Goal: Task Accomplishment & Management: Use online tool/utility

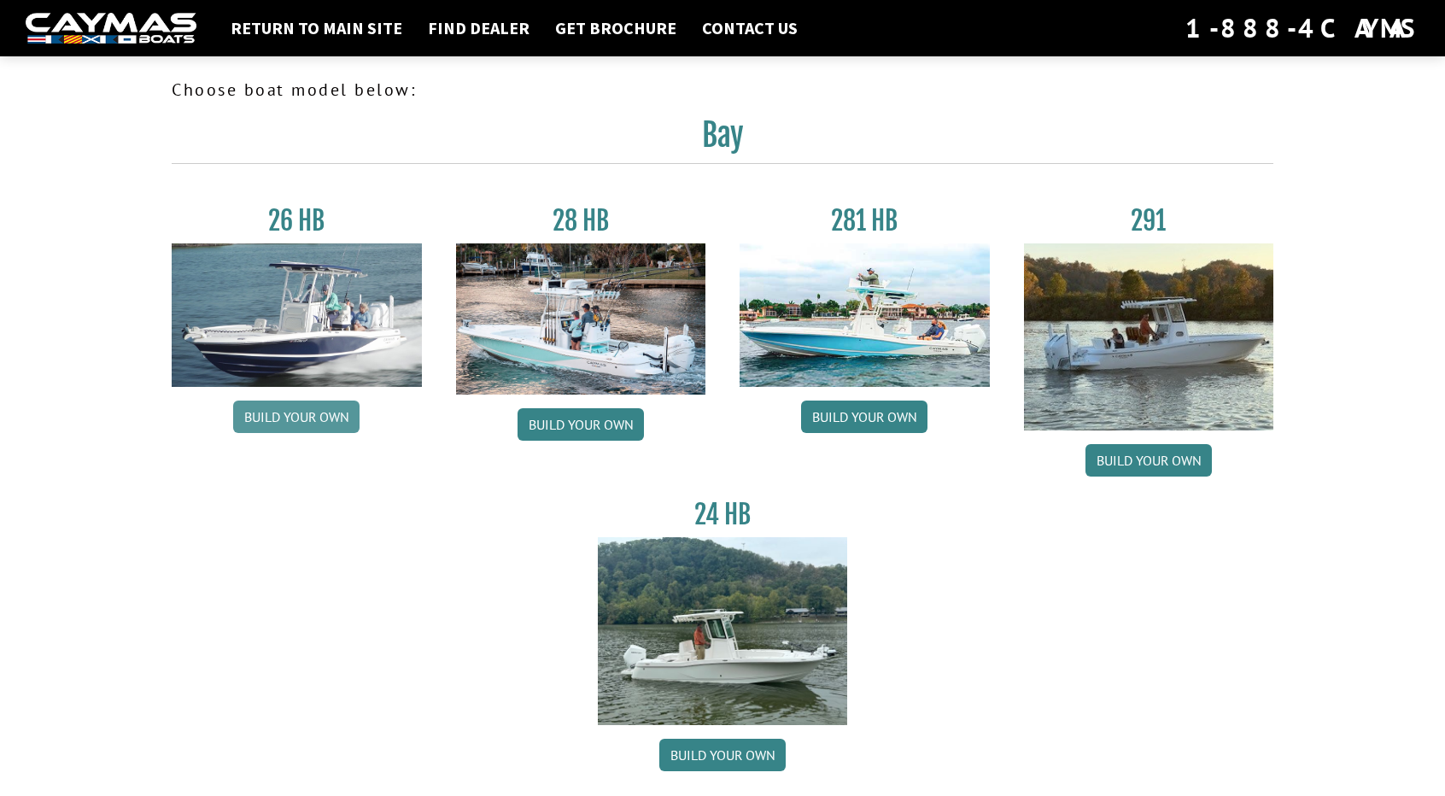
click at [319, 420] on link "Build your own" at bounding box center [296, 417] width 126 height 32
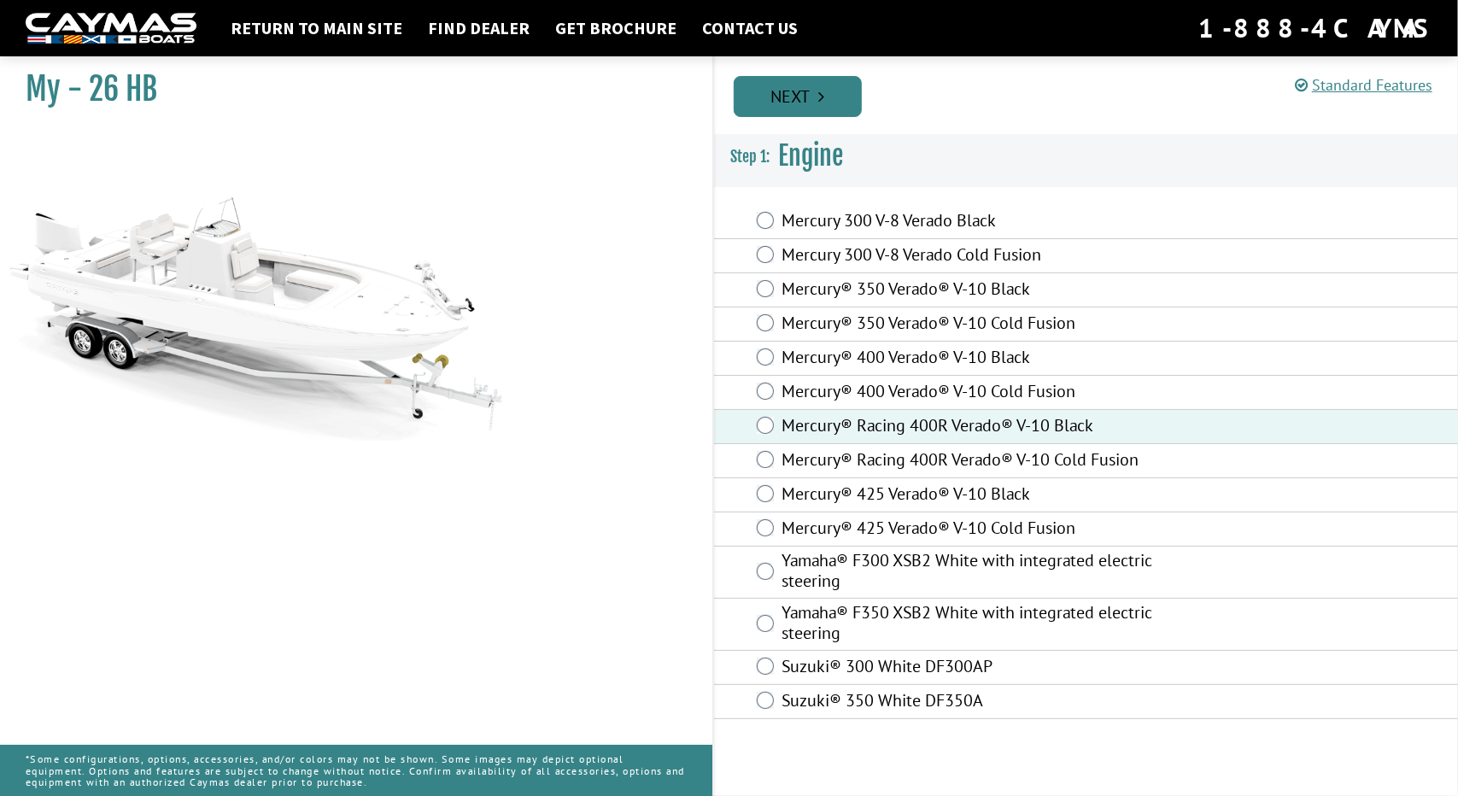
click at [843, 91] on link "Next" at bounding box center [798, 96] width 128 height 41
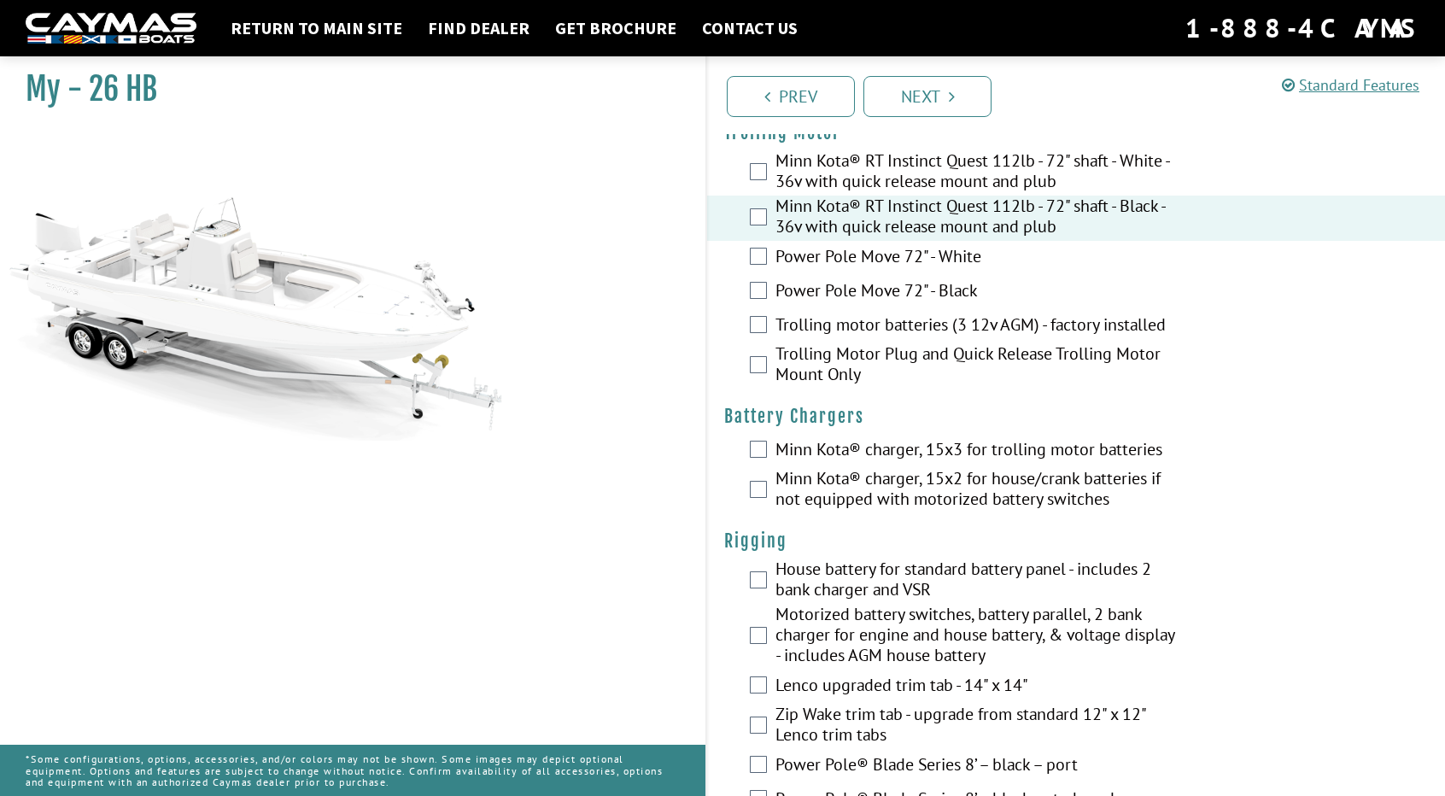
scroll to position [85, 0]
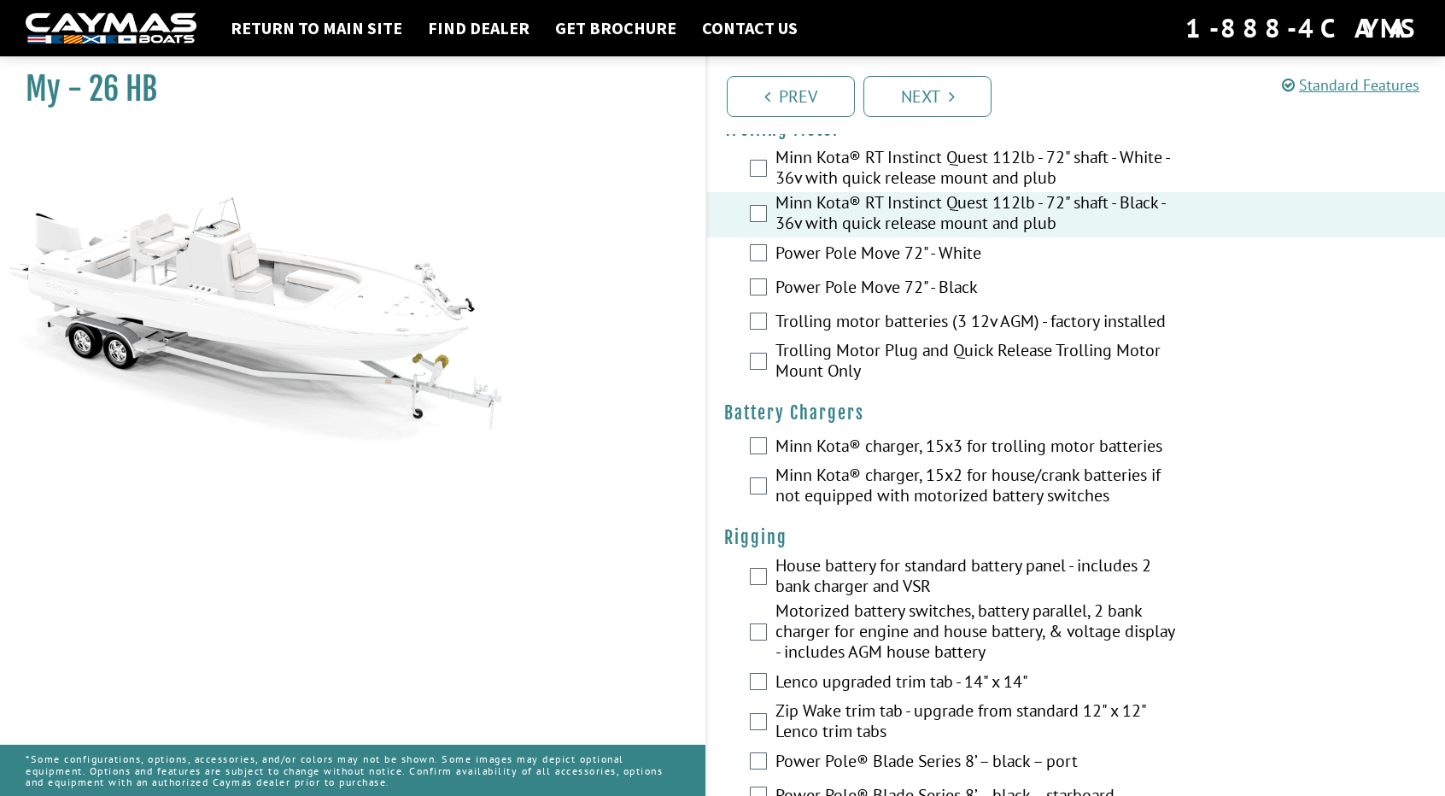
click at [767, 440] on div "Minn Kota® charger, 15x3 for trolling motor batteries" at bounding box center [1076, 447] width 738 height 34
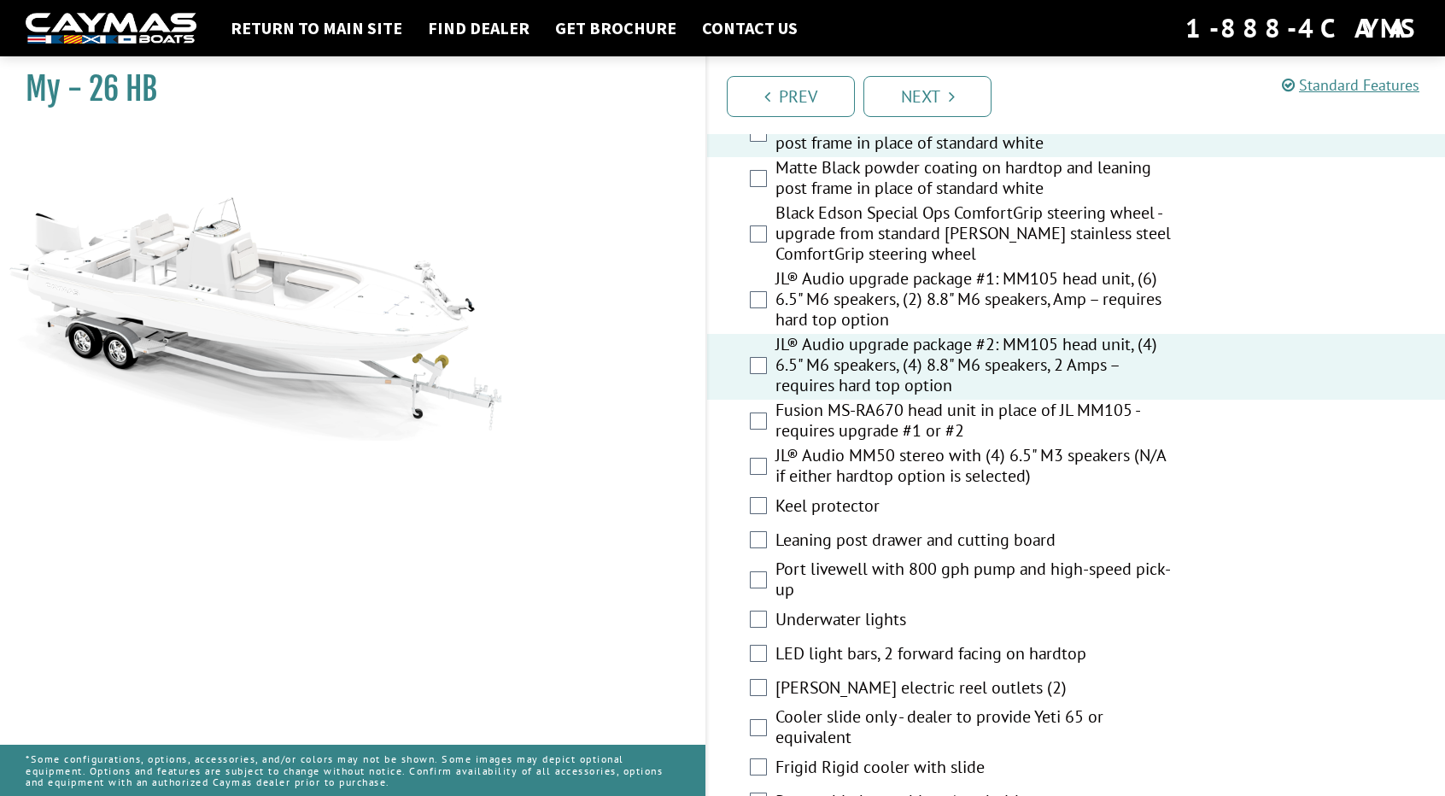
scroll to position [1964, 0]
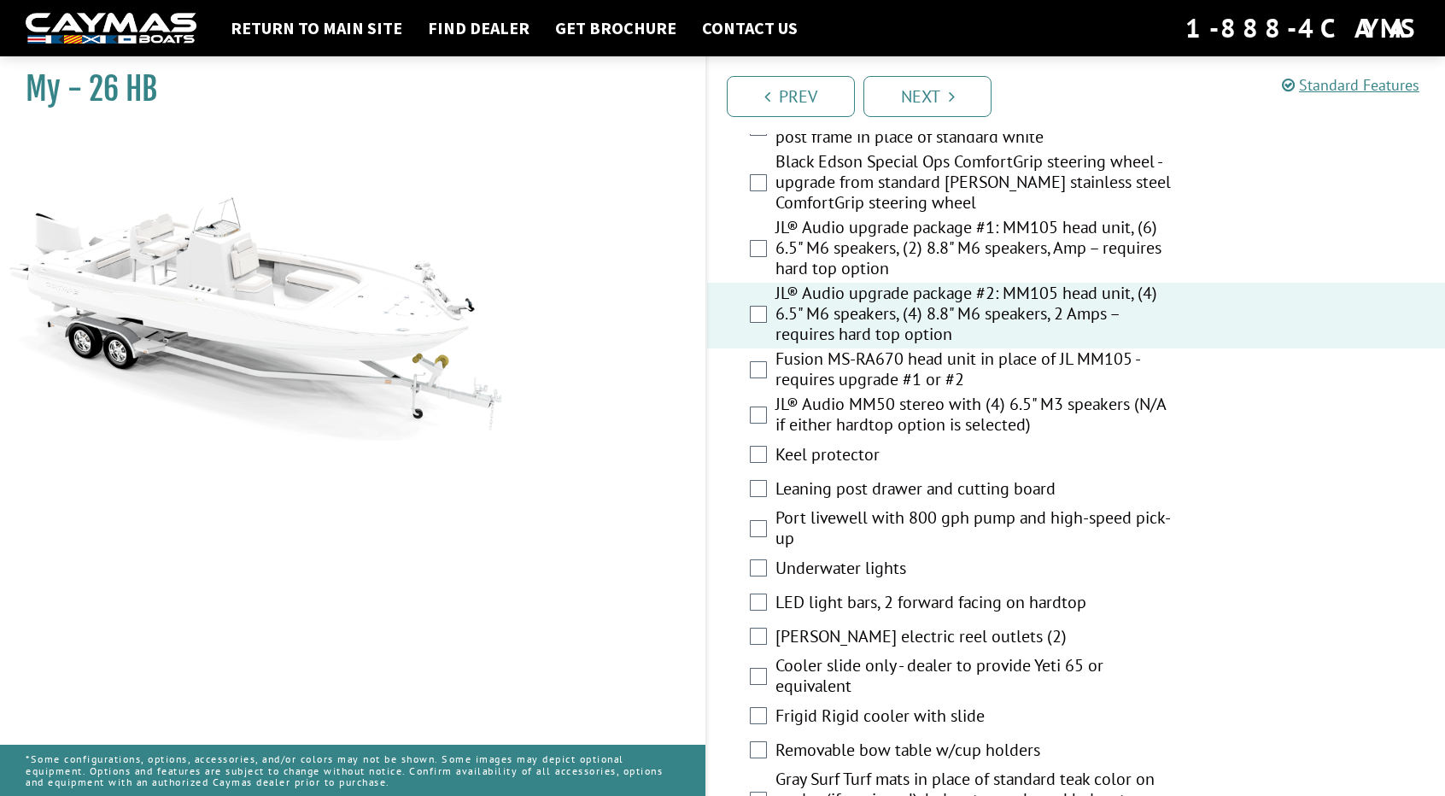
click at [767, 411] on div "JL® Audio MM50 stereo with (4) 6.5" M3 speakers (N/A if either hardtop option i…" at bounding box center [1076, 416] width 738 height 45
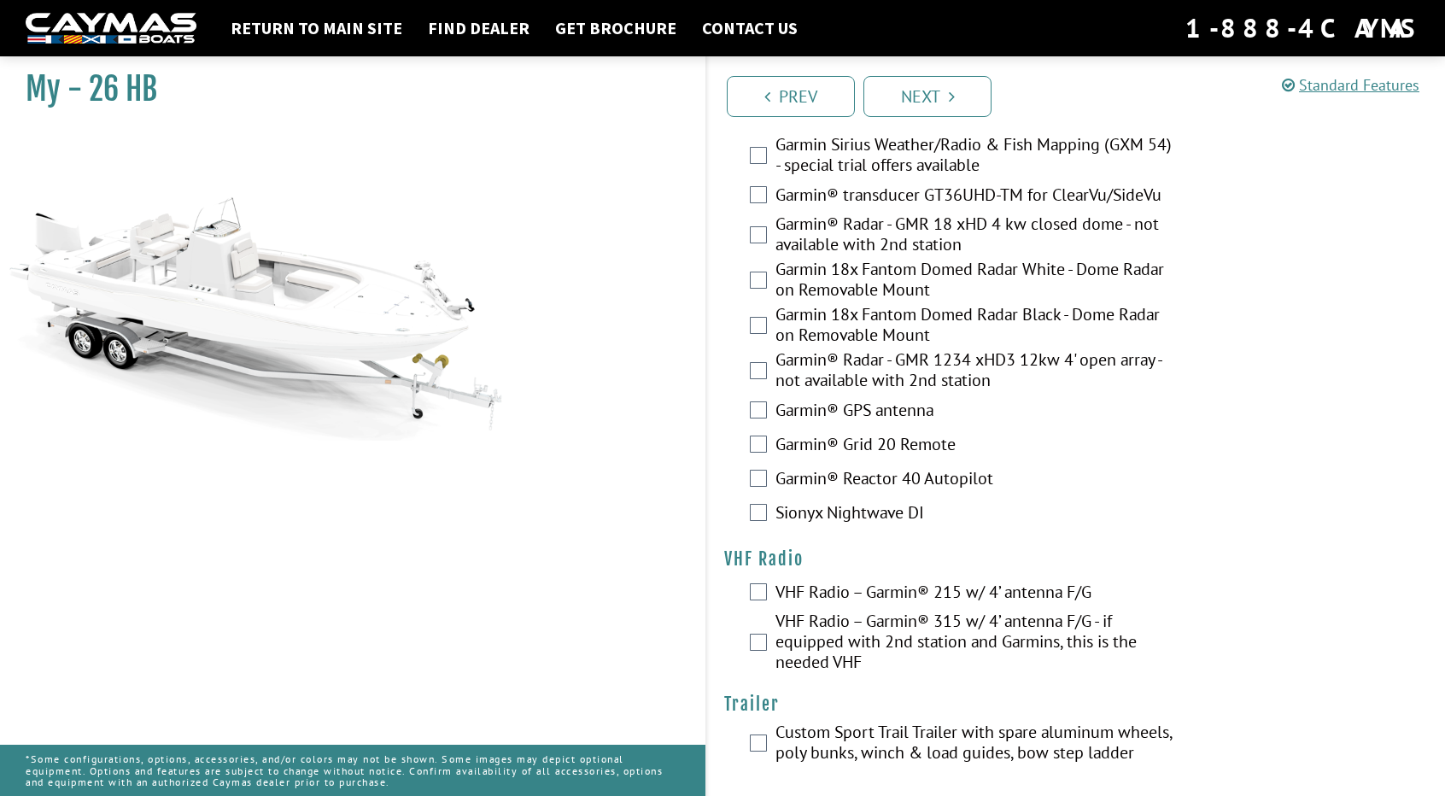
scroll to position [4431, 0]
click at [951, 91] on icon "Pagination" at bounding box center [952, 96] width 6 height 17
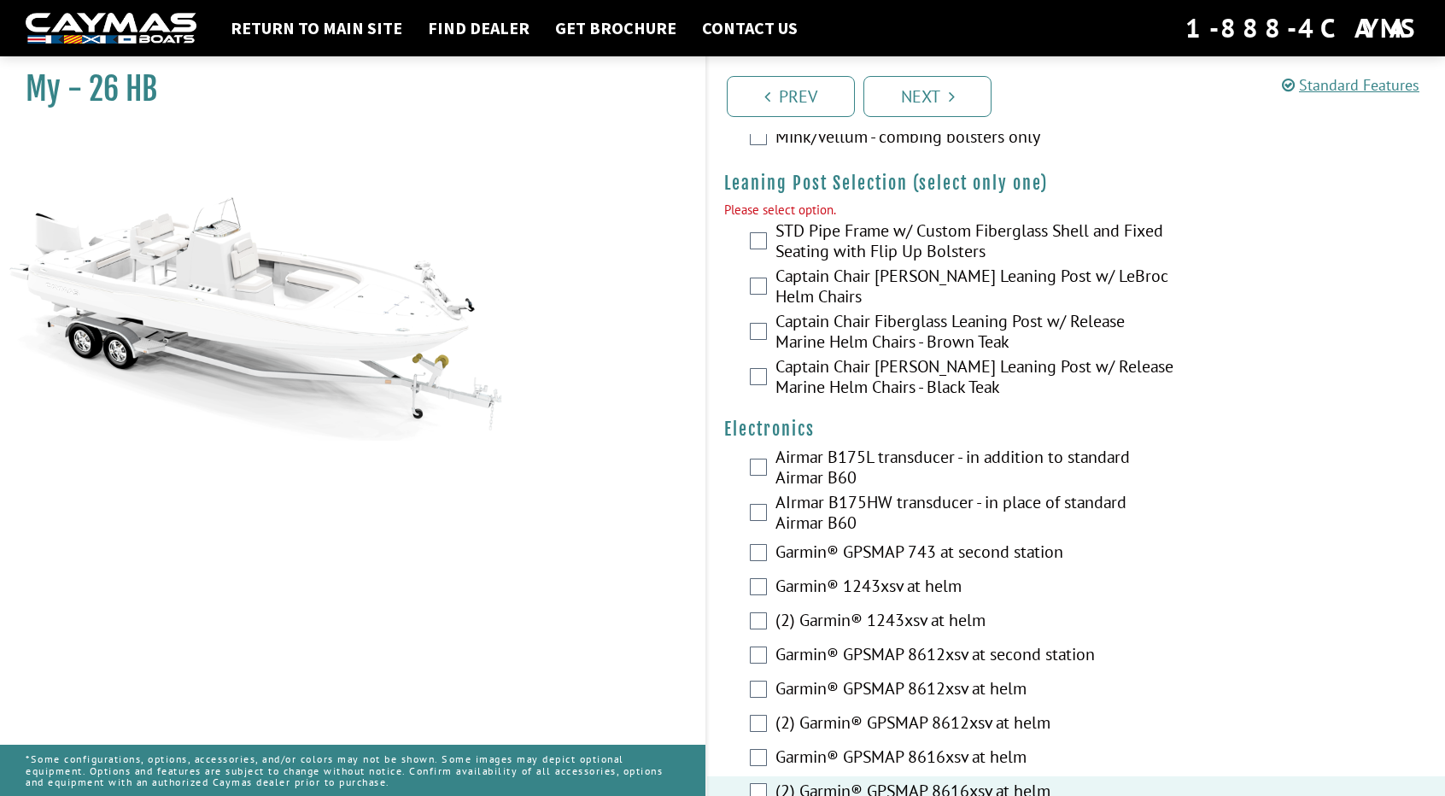
scroll to position [3716, 0]
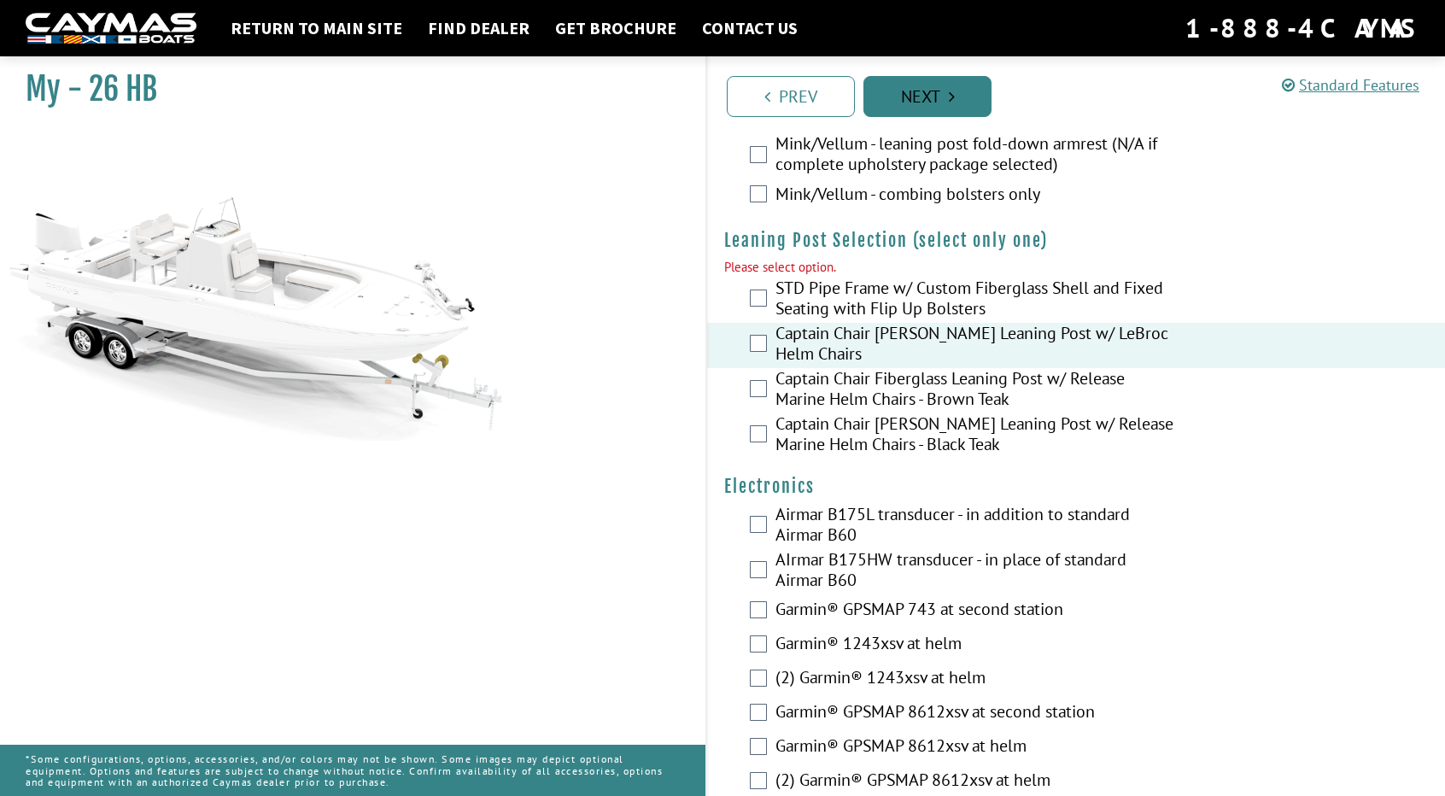
click at [968, 81] on link "Next" at bounding box center [927, 96] width 128 height 41
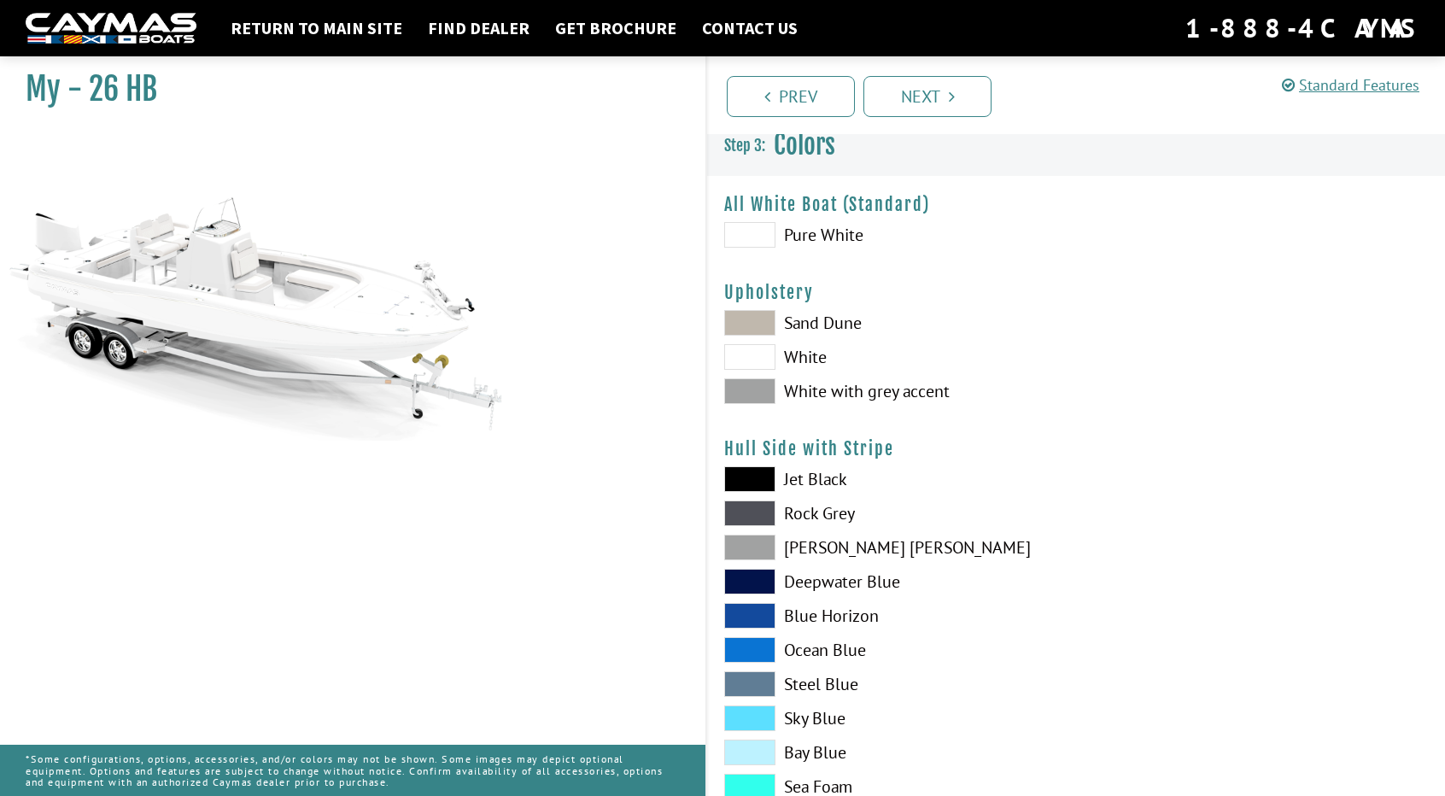
scroll to position [0, 0]
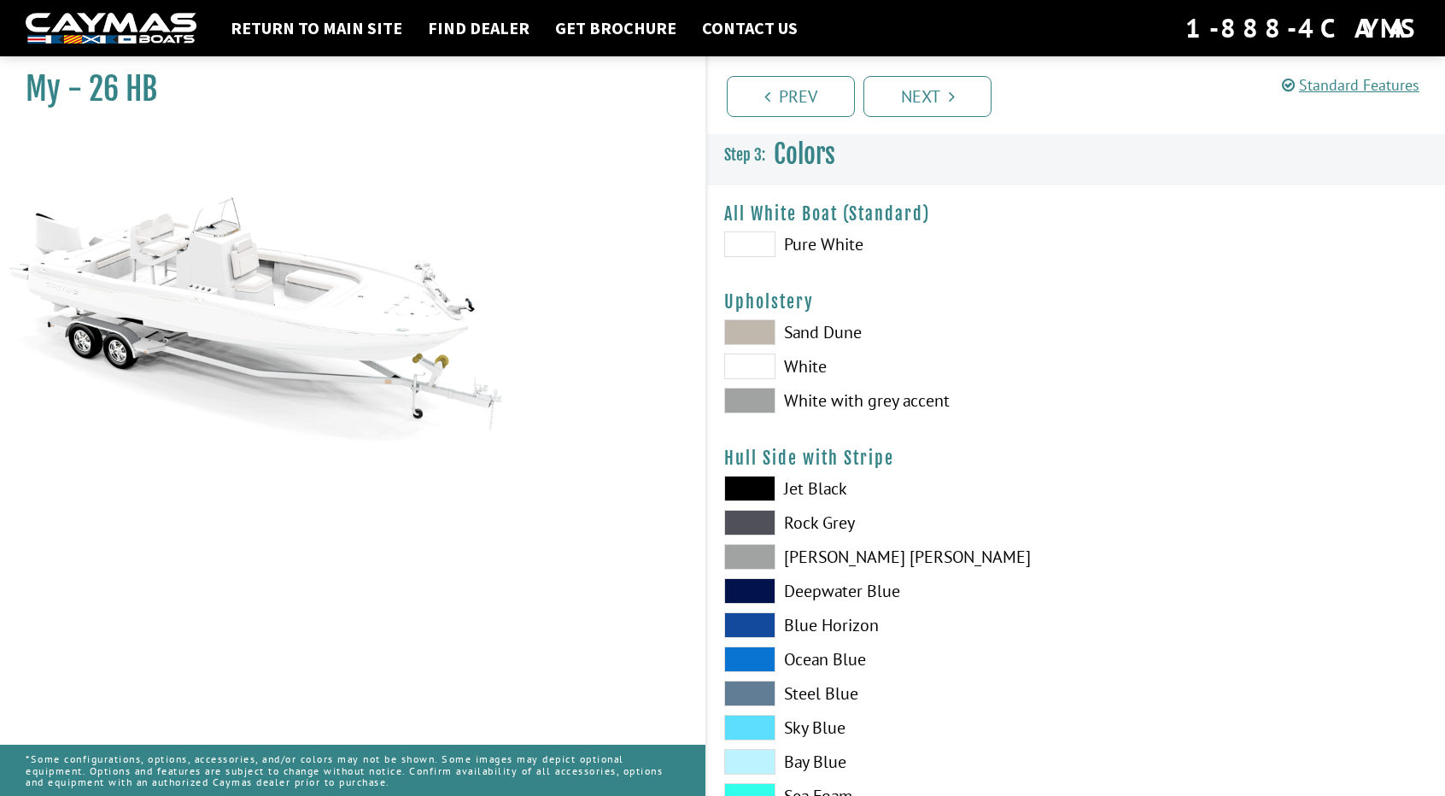
click at [764, 399] on span at bounding box center [749, 401] width 51 height 26
click at [757, 329] on span at bounding box center [749, 332] width 51 height 26
click at [748, 356] on span at bounding box center [749, 367] width 51 height 26
click at [751, 401] on span at bounding box center [749, 401] width 51 height 26
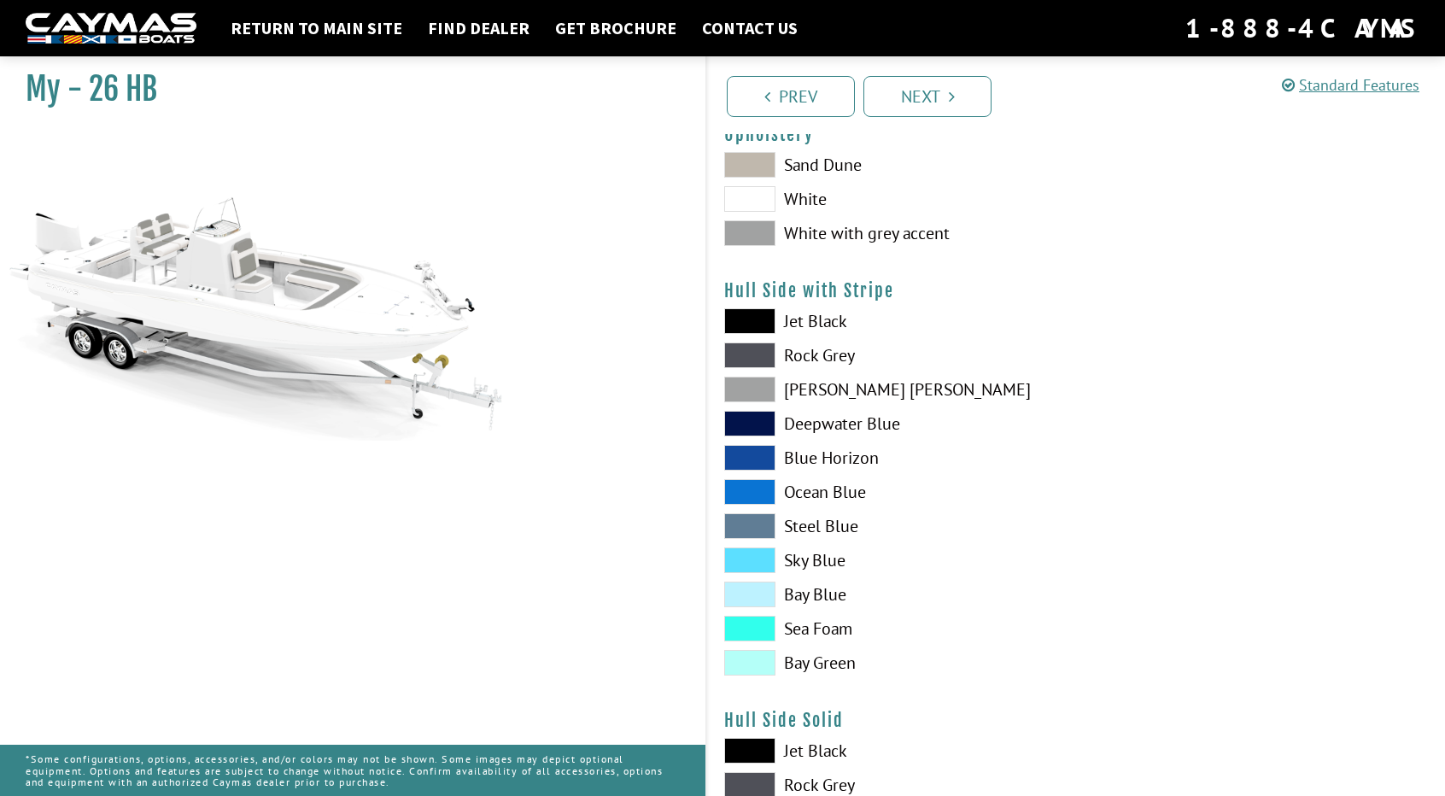
scroll to position [171, 0]
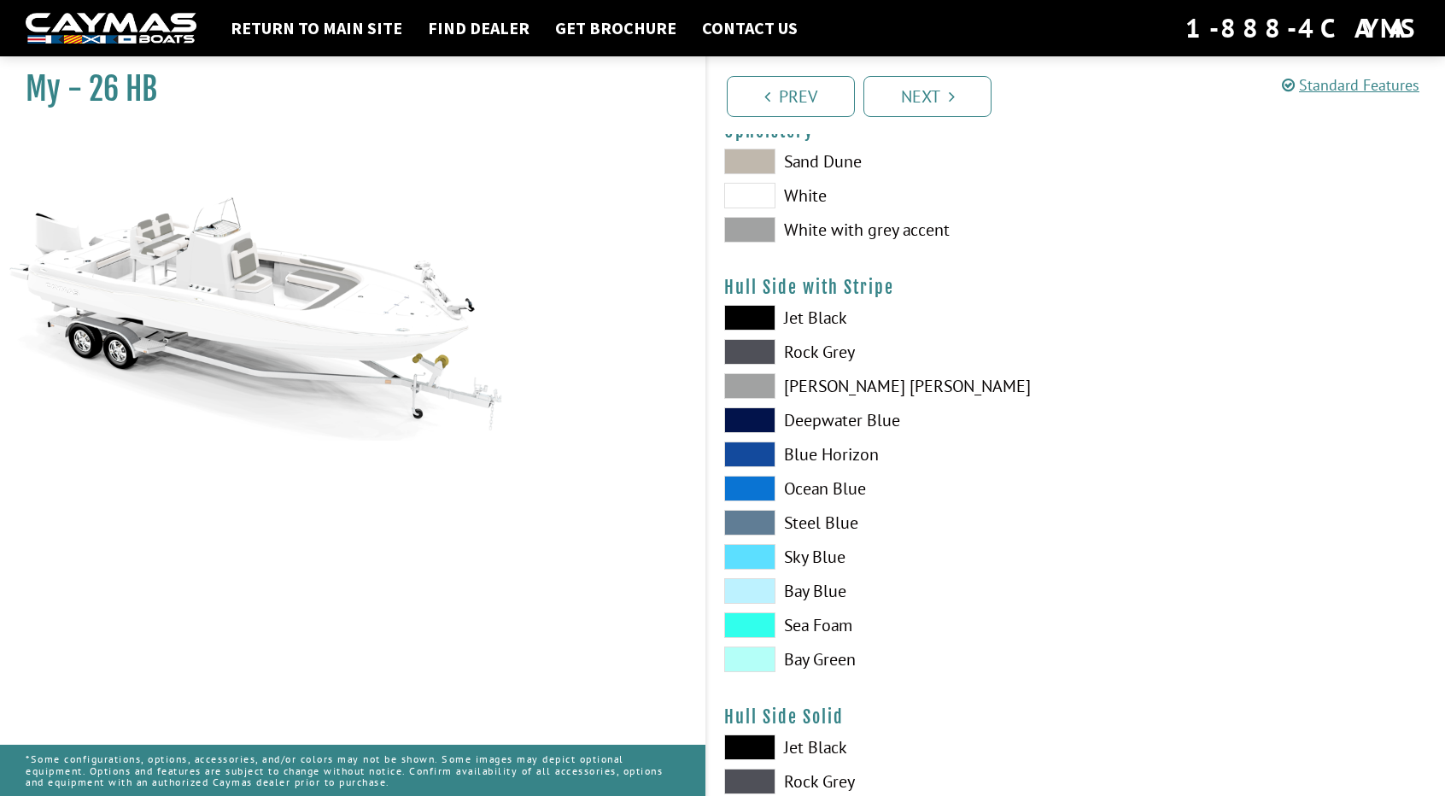
click at [760, 382] on span at bounding box center [749, 386] width 51 height 26
click at [762, 351] on span at bounding box center [749, 352] width 51 height 26
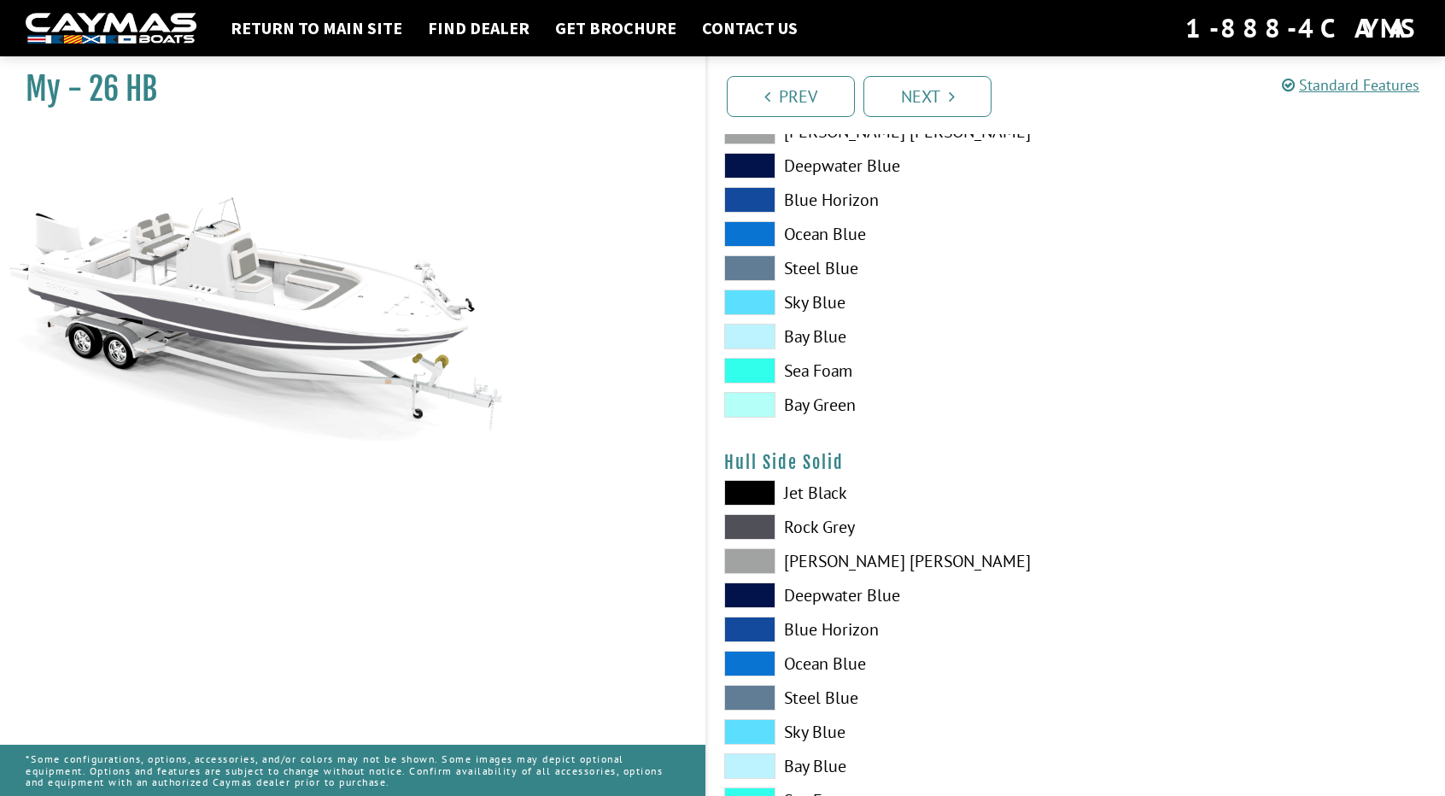
scroll to position [427, 0]
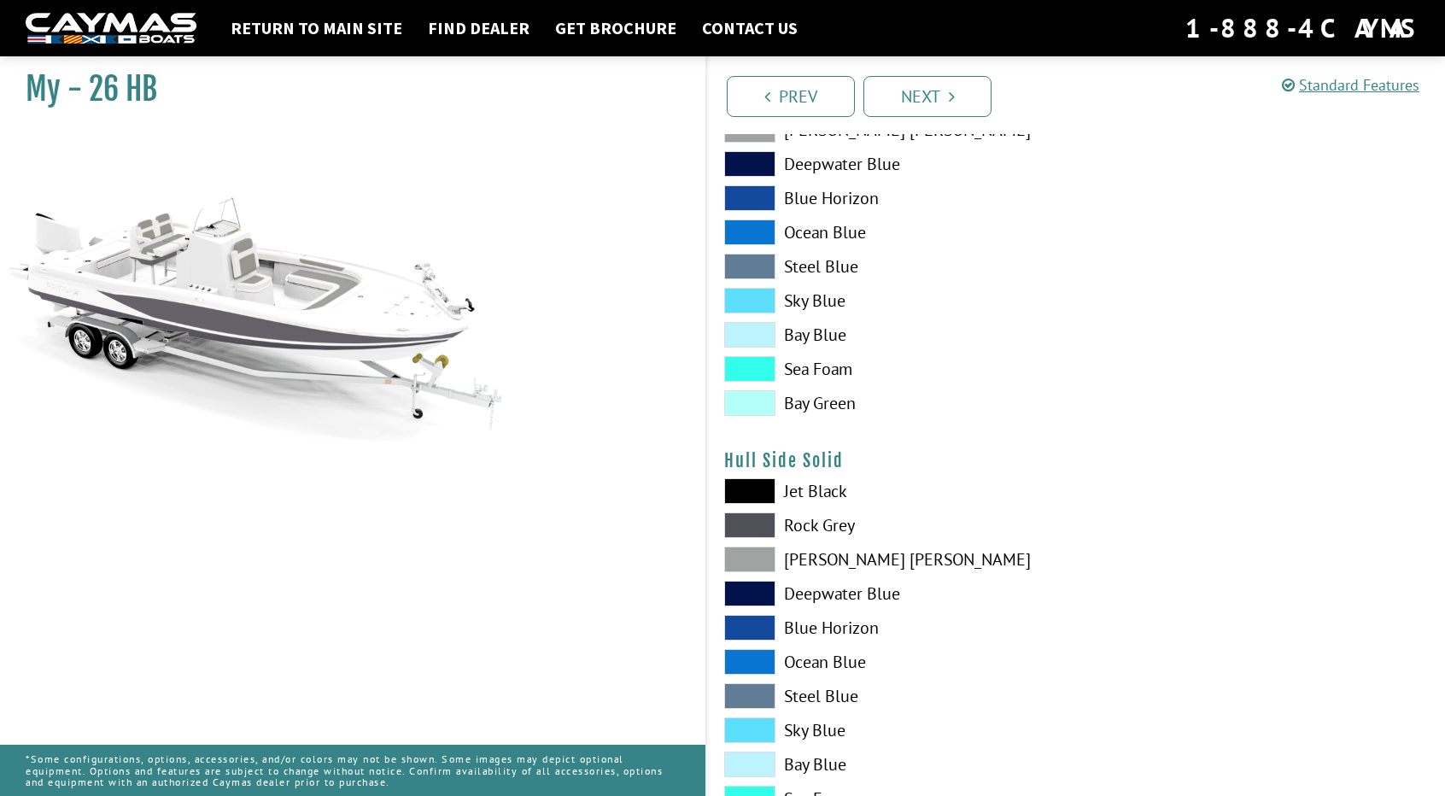
click at [744, 520] on span at bounding box center [749, 525] width 51 height 26
click at [751, 559] on span at bounding box center [749, 560] width 51 height 26
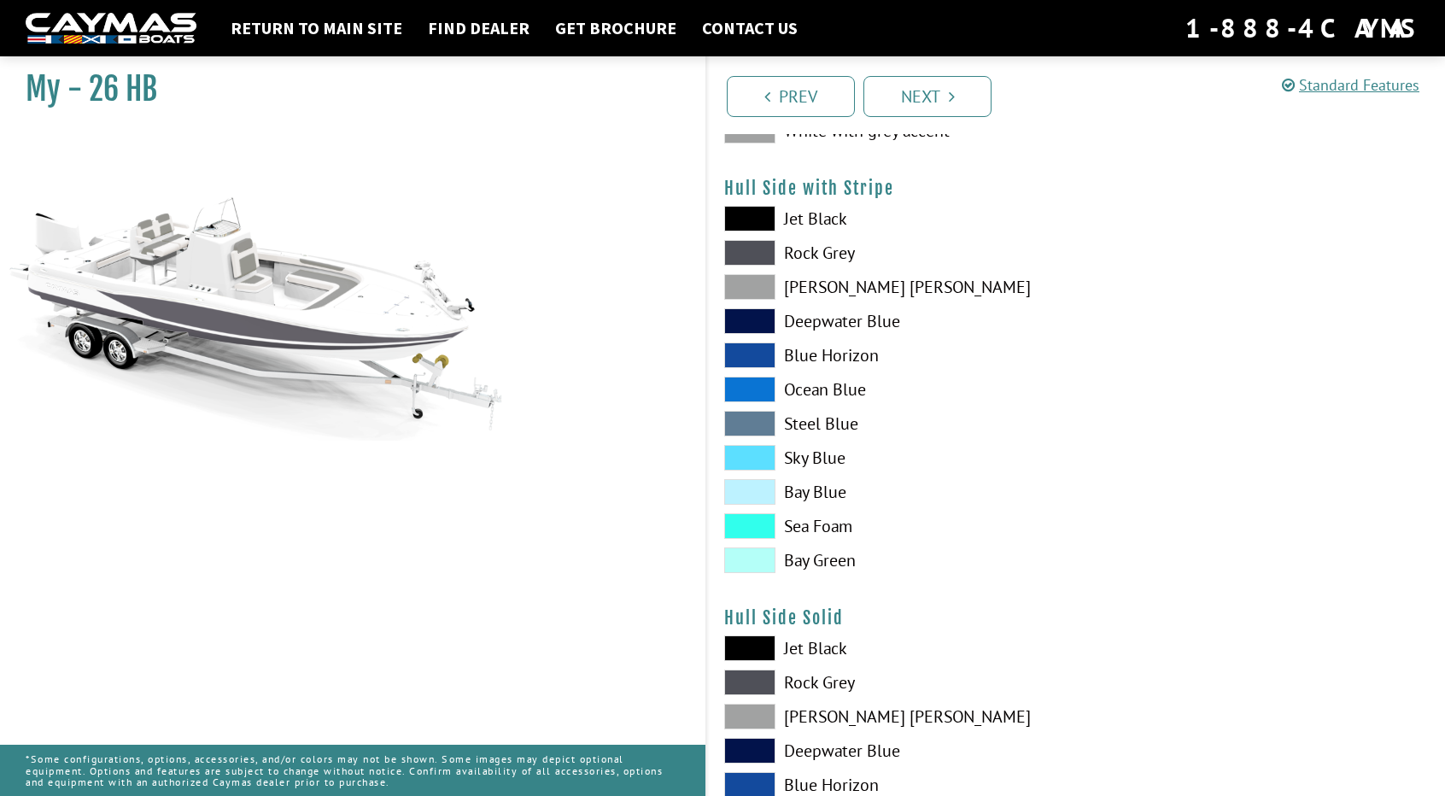
scroll to position [256, 0]
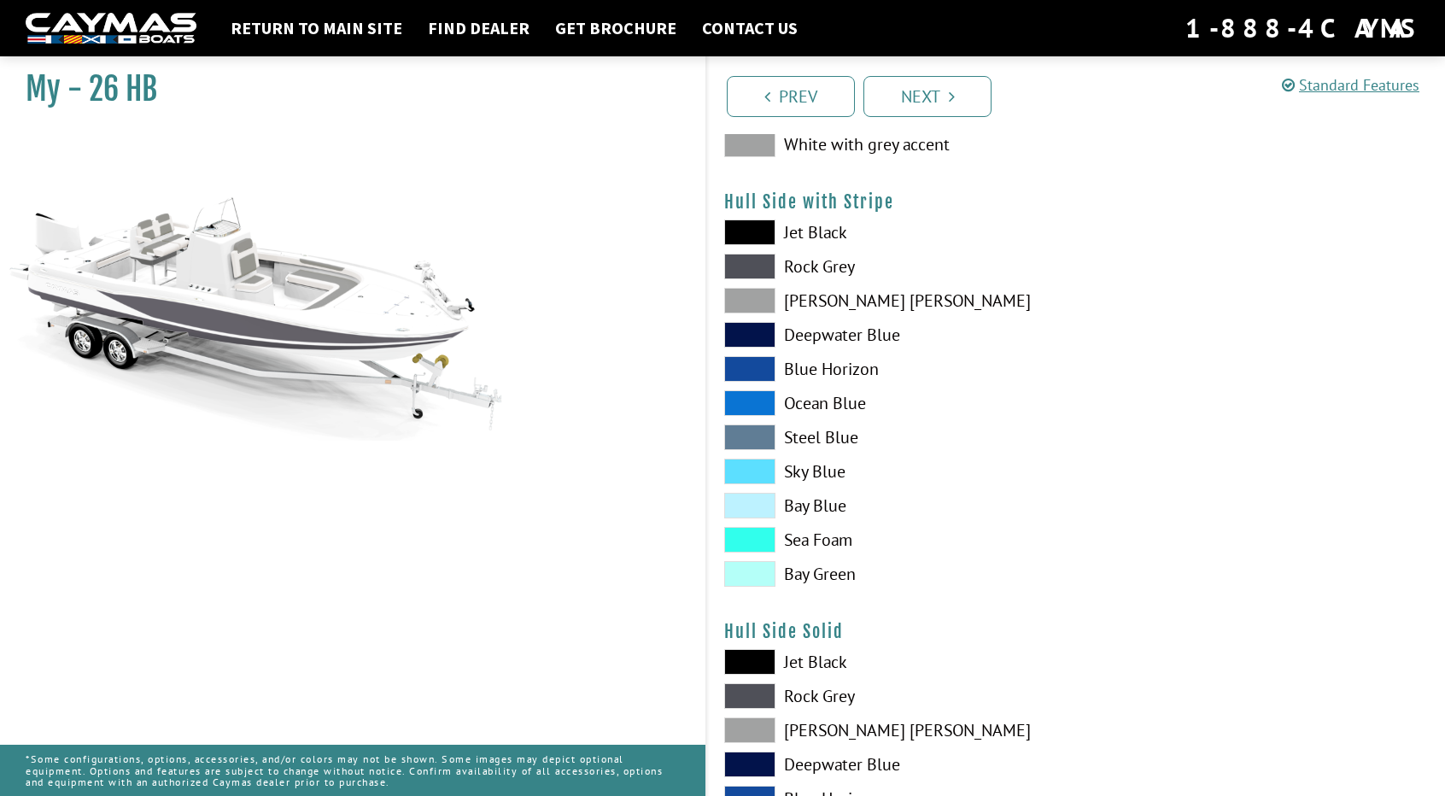
click at [752, 302] on span at bounding box center [749, 301] width 51 height 26
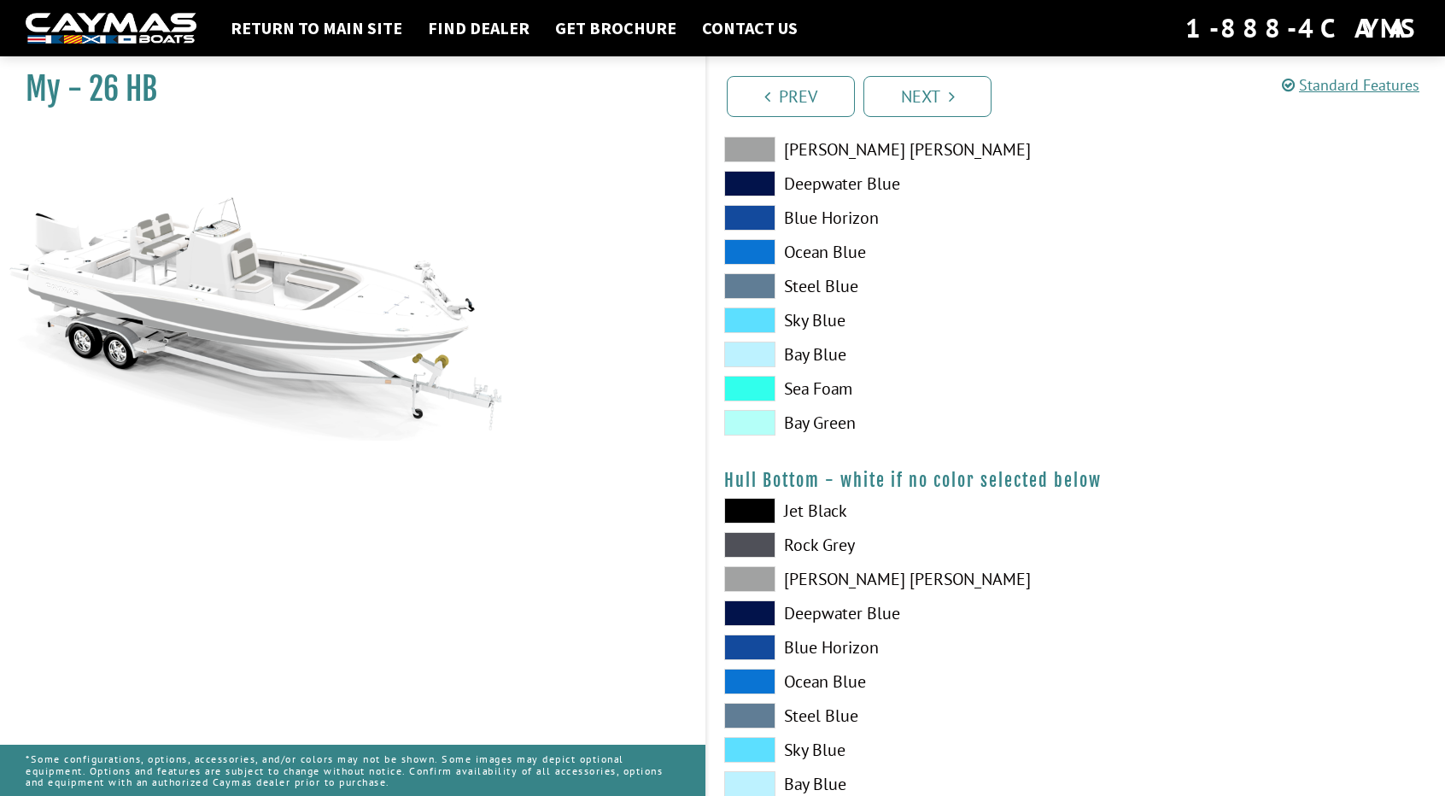
scroll to position [854, 0]
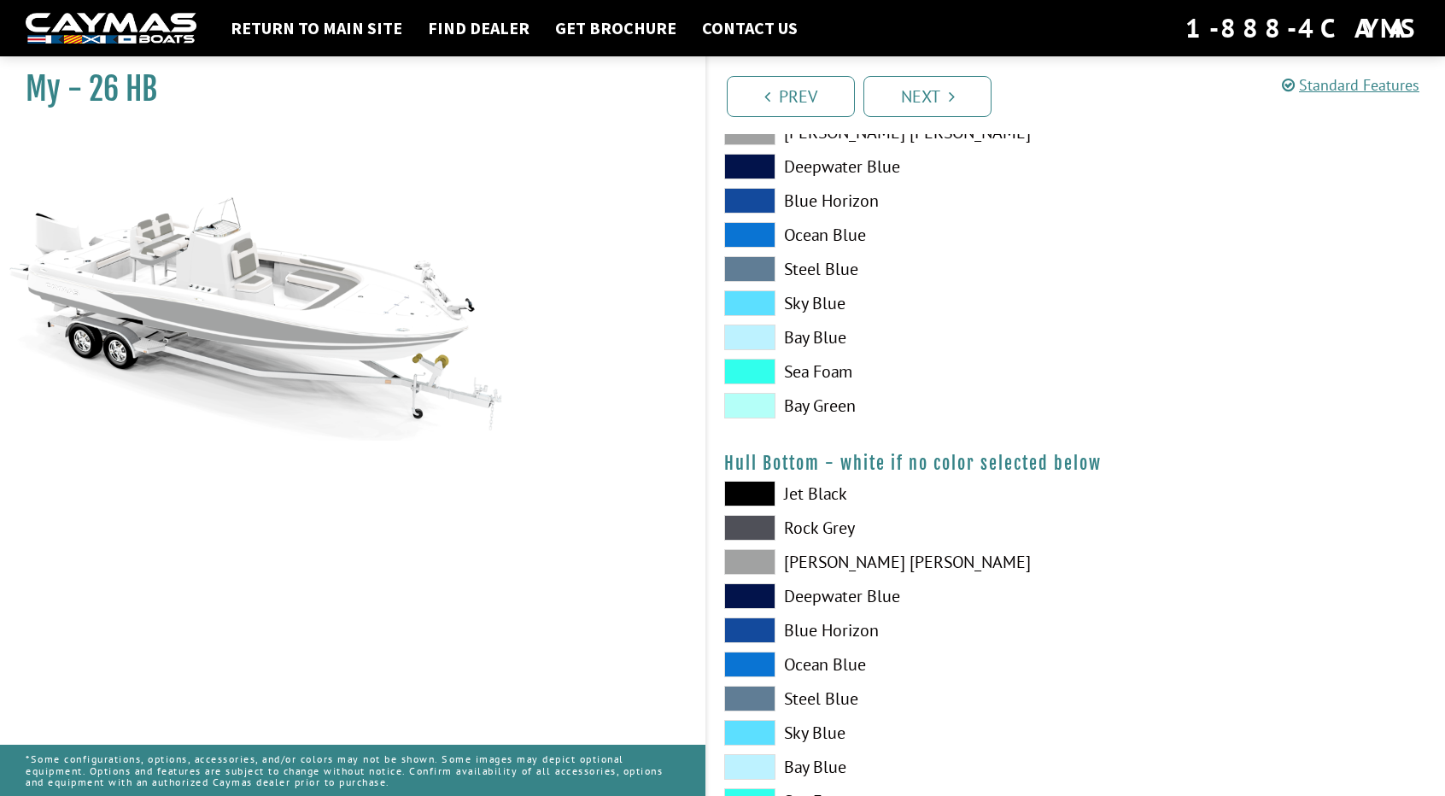
click at [751, 556] on span at bounding box center [749, 562] width 51 height 26
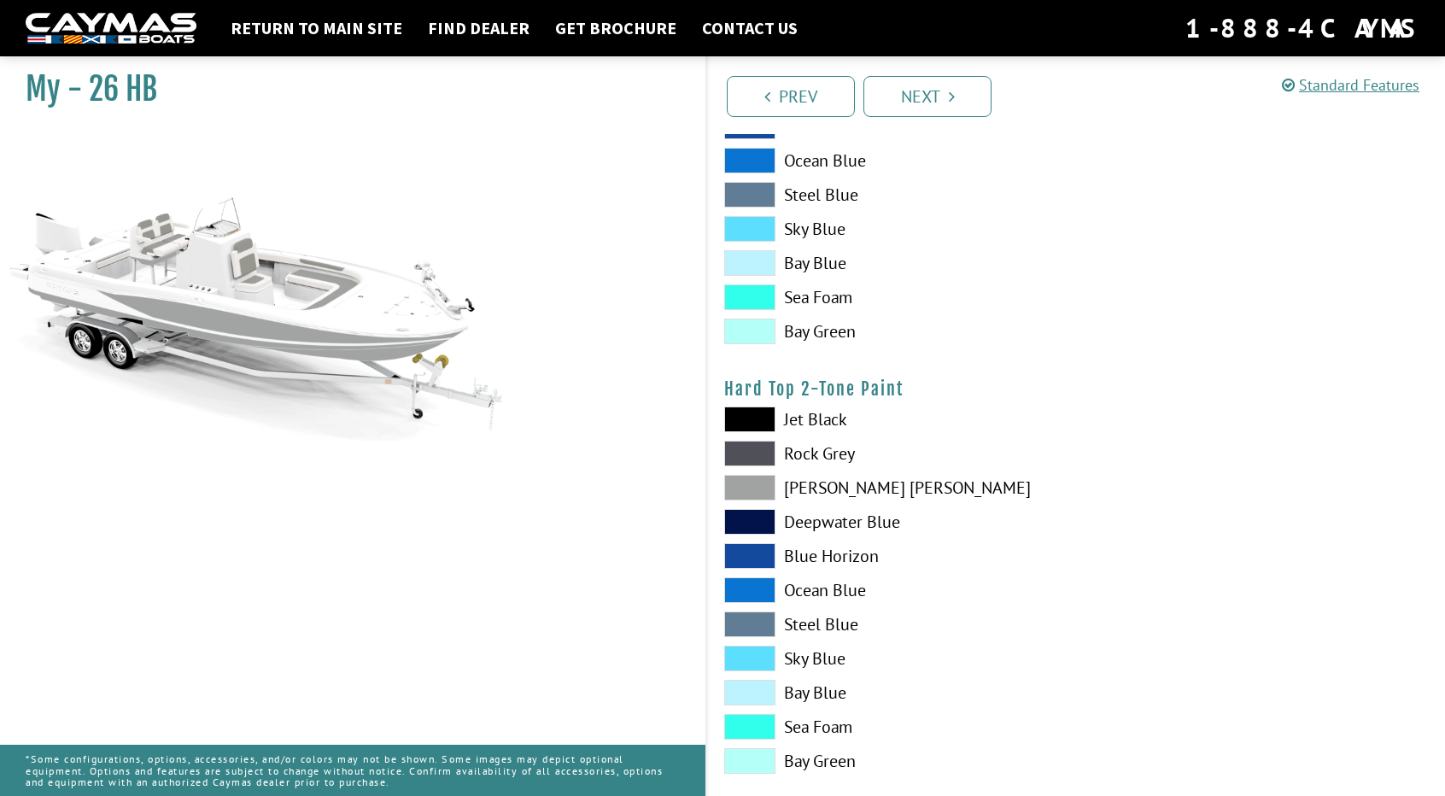
scroll to position [1366, 0]
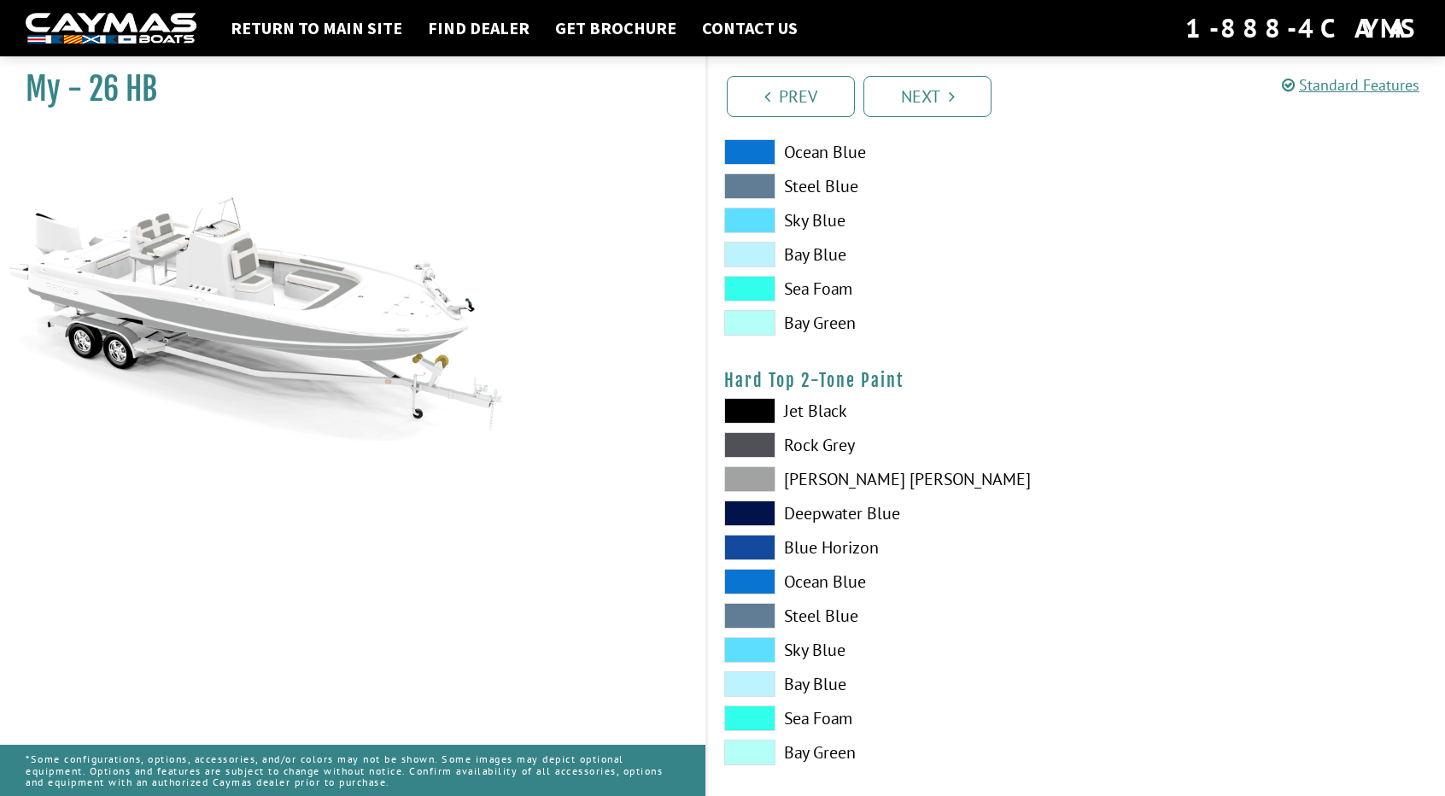
click at [770, 482] on span at bounding box center [749, 479] width 51 height 26
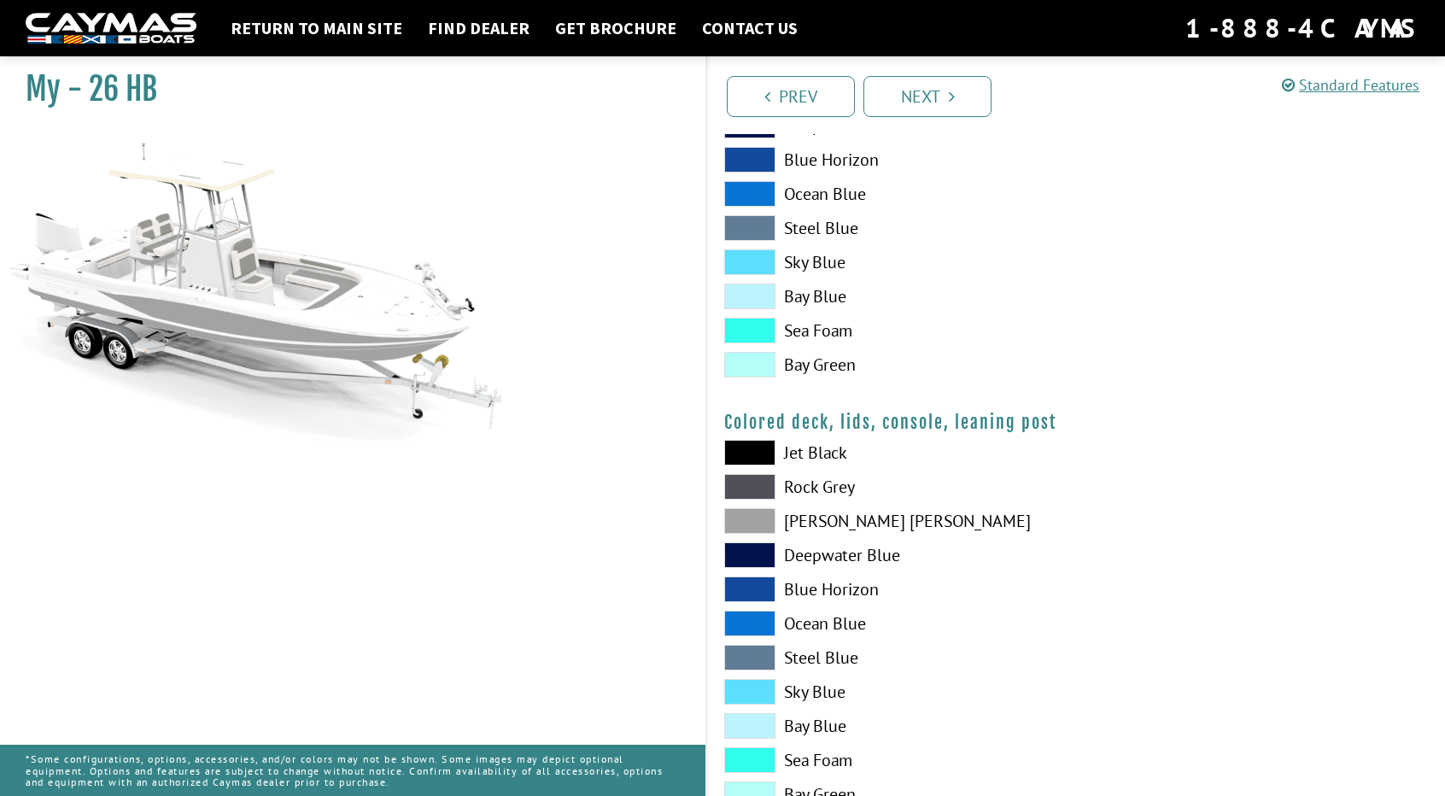
scroll to position [1794, 0]
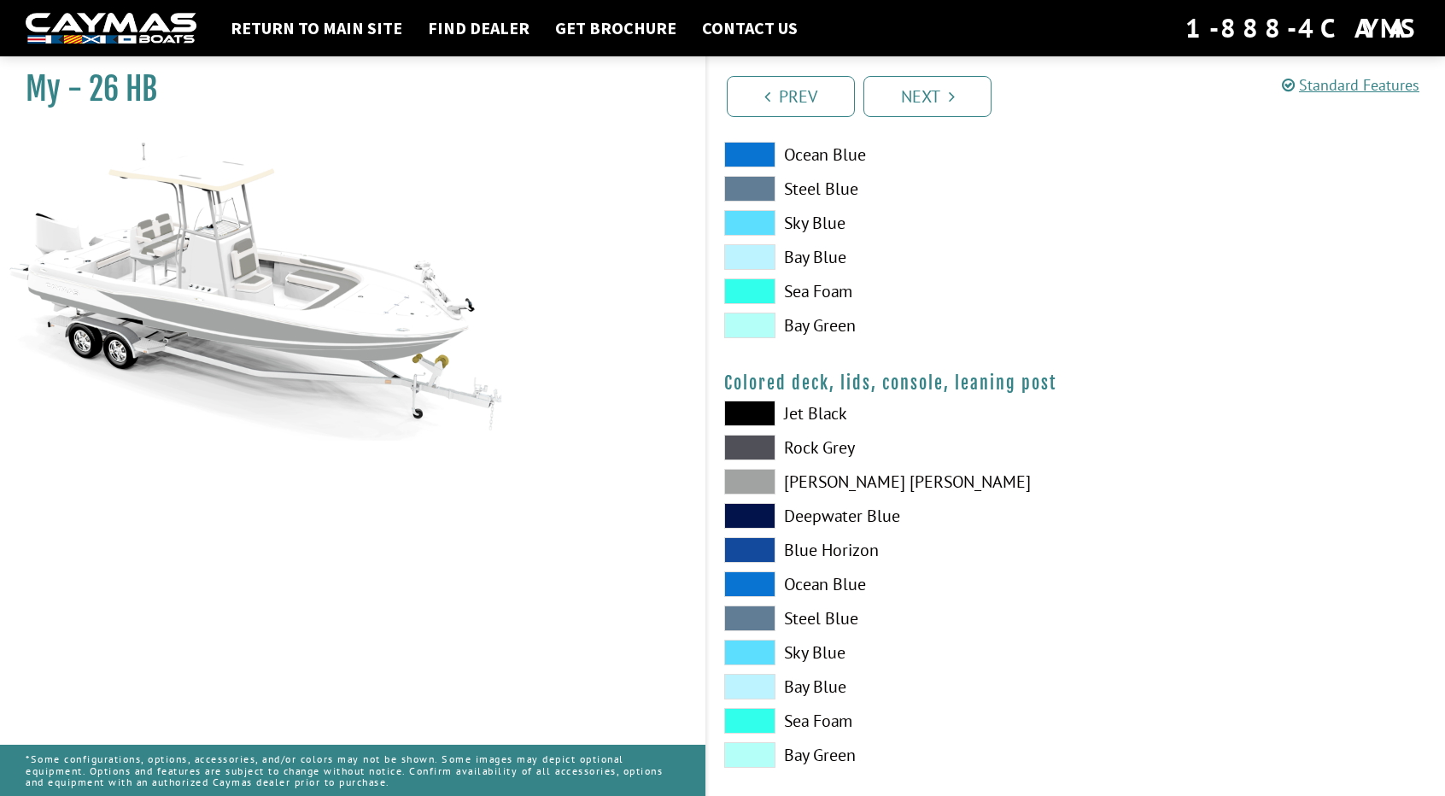
click at [770, 480] on span at bounding box center [749, 482] width 51 height 26
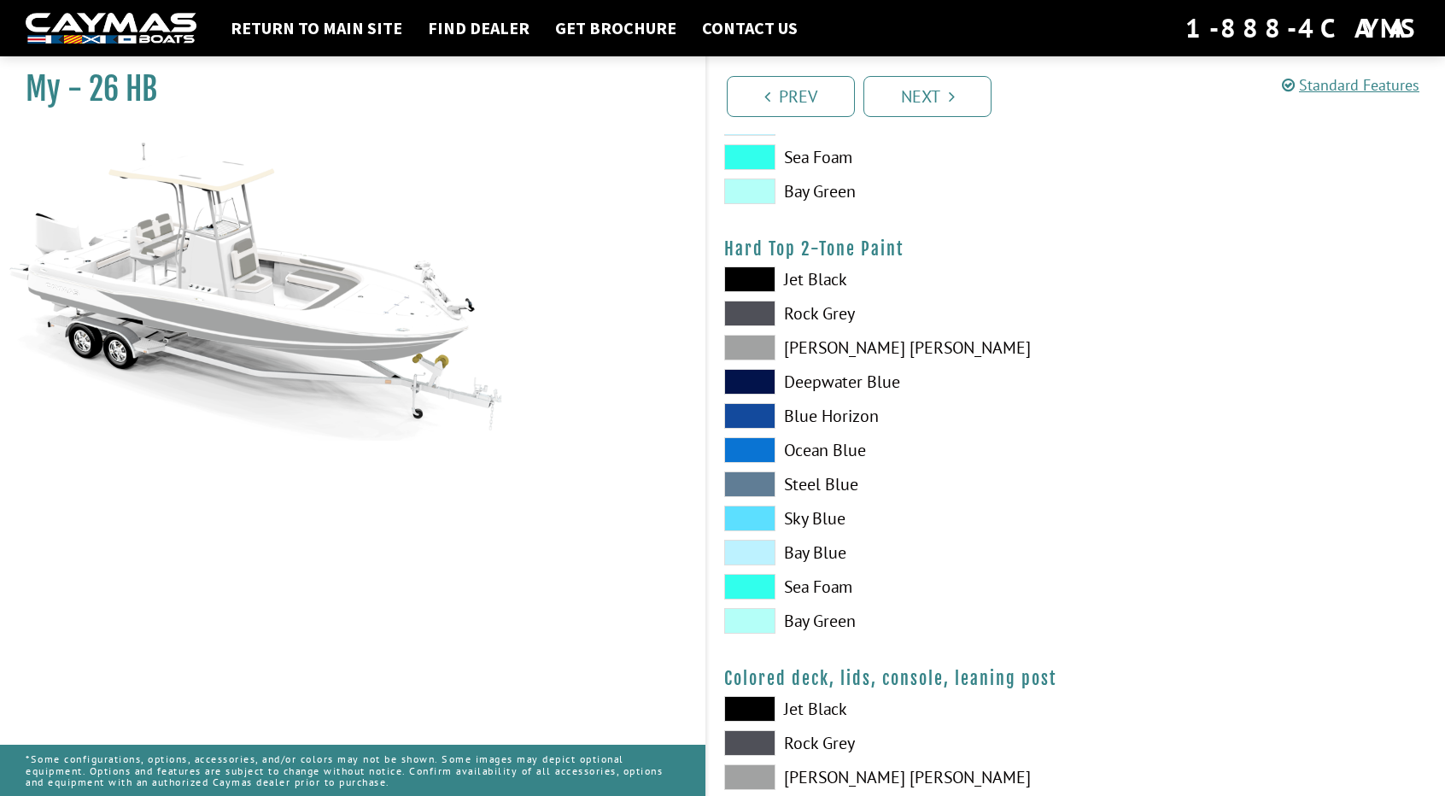
scroll to position [1472, 0]
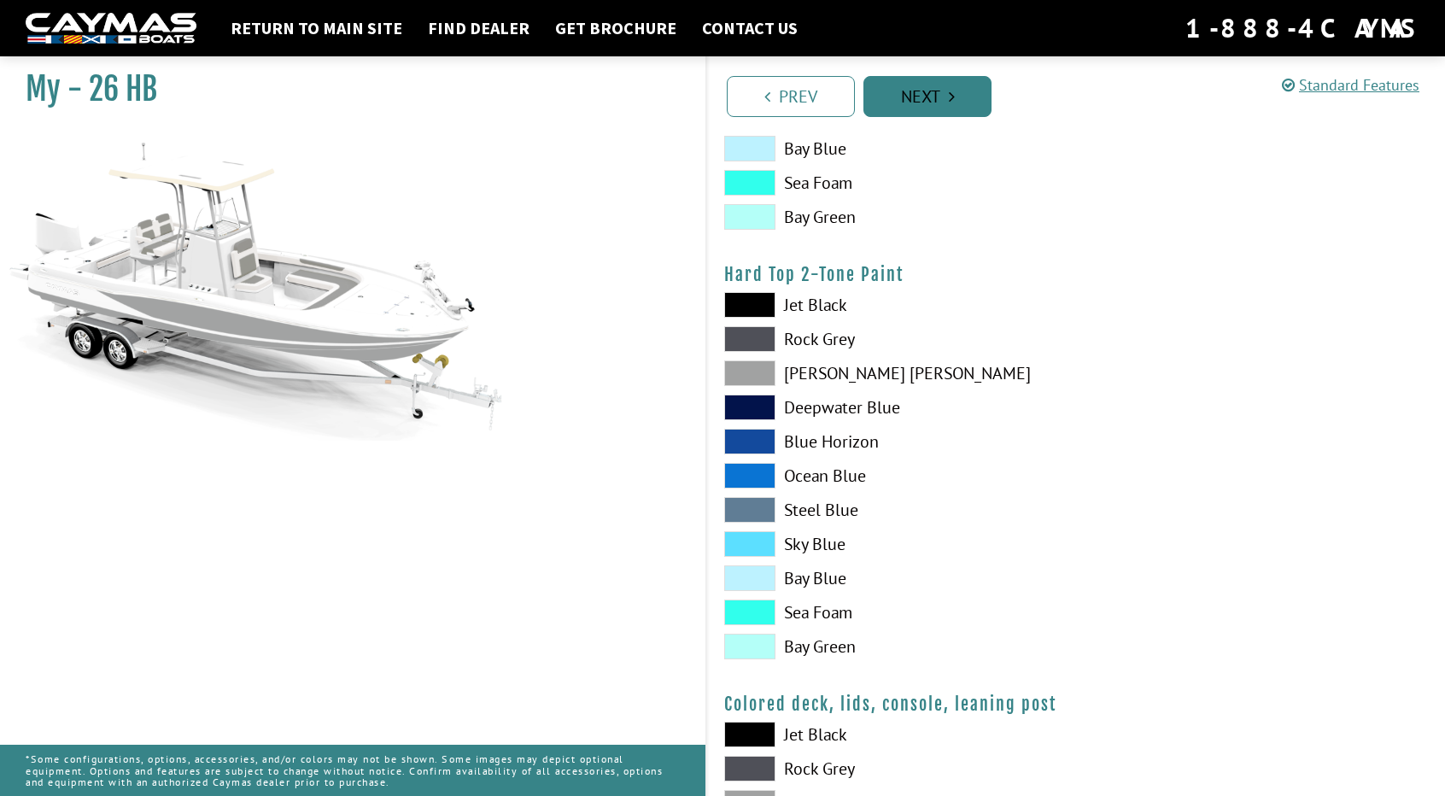
click at [928, 107] on link "Next" at bounding box center [927, 96] width 128 height 41
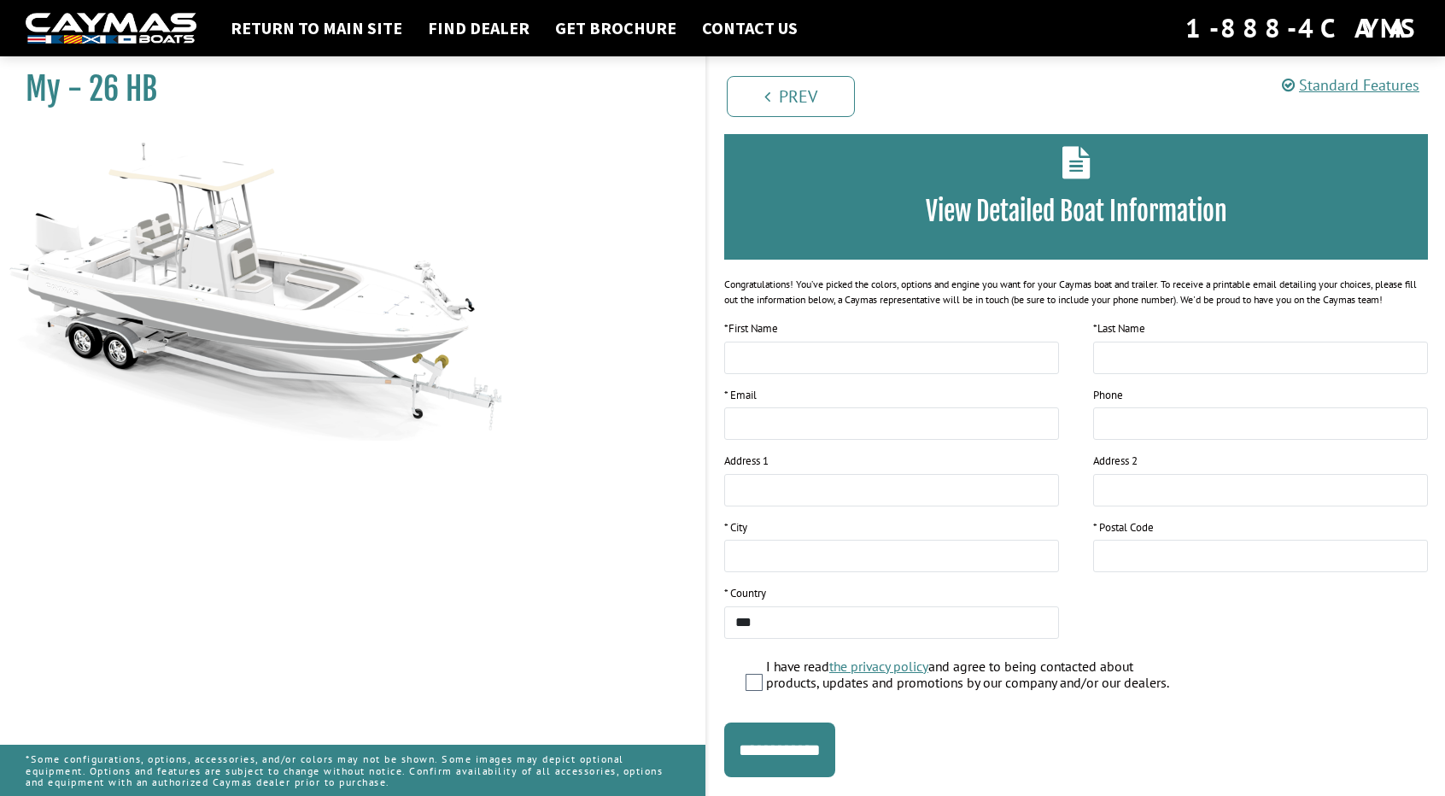
scroll to position [0, 0]
